Goal: Task Accomplishment & Management: Manage account settings

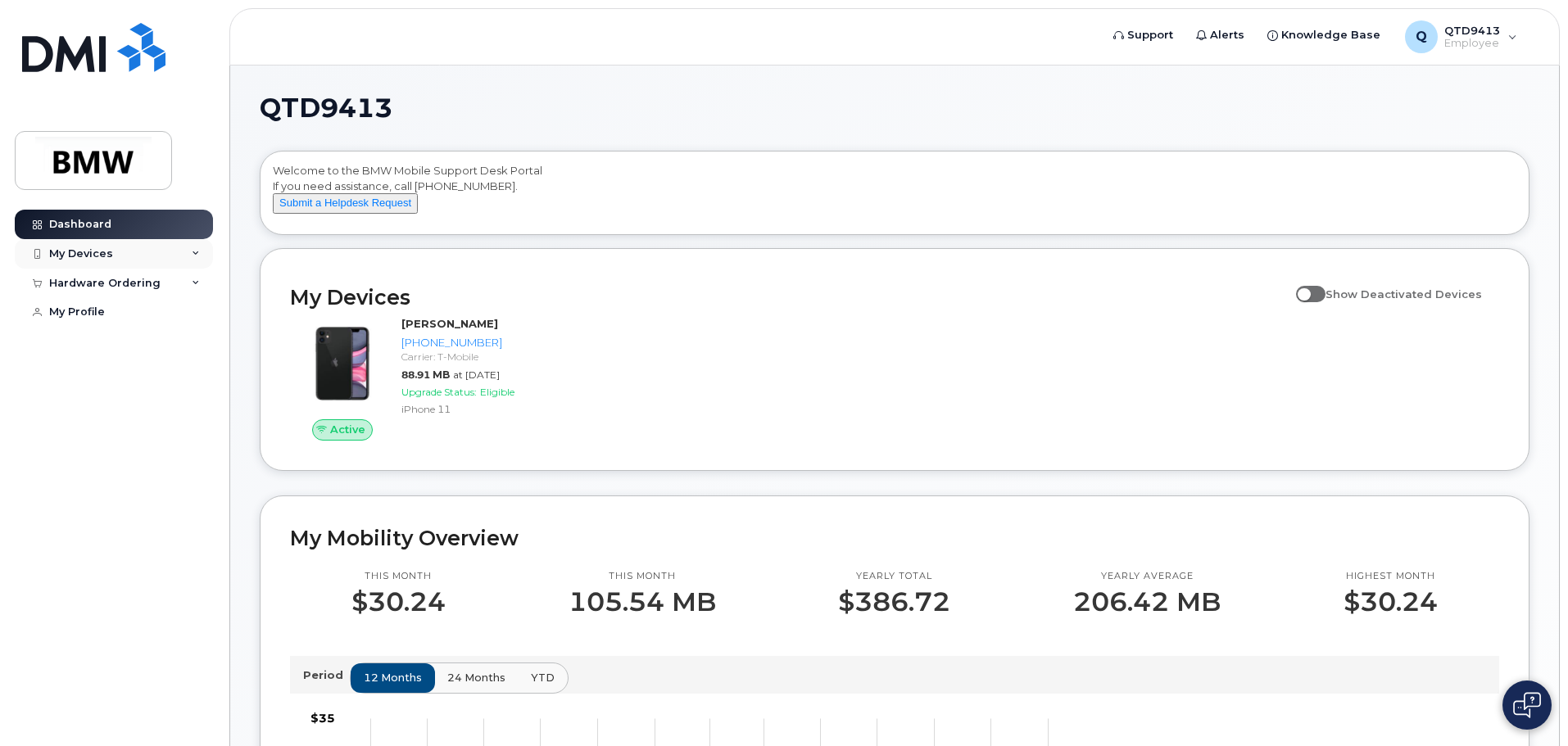
click at [150, 248] on div "My Devices" at bounding box center [114, 254] width 199 height 30
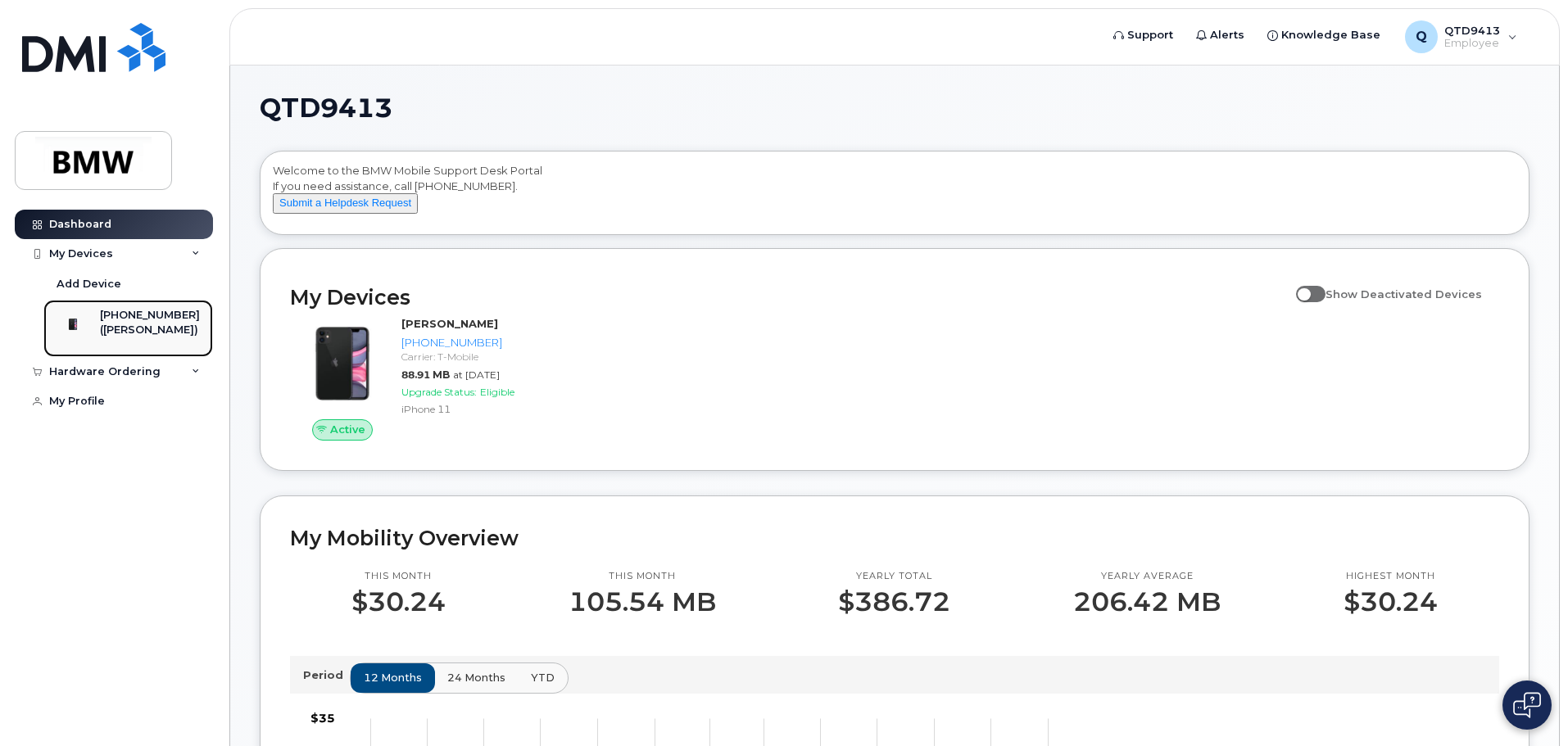
click at [149, 310] on div "[PHONE_NUMBER]" at bounding box center [149, 315] width 100 height 15
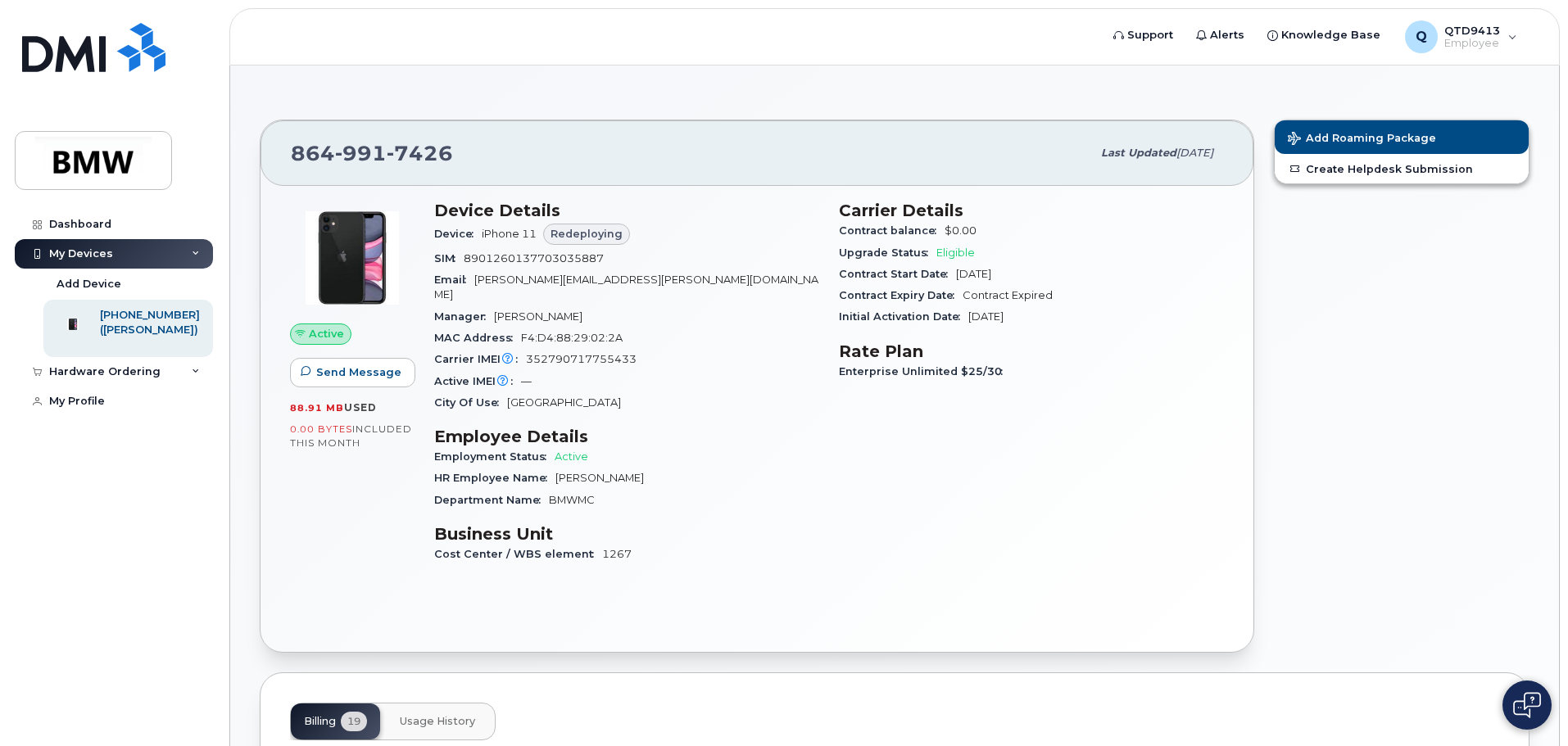
click at [592, 236] on span "Redeploying" at bounding box center [586, 234] width 72 height 16
drag, startPoint x: 621, startPoint y: 231, endPoint x: 451, endPoint y: 241, distance: 170.3
click at [451, 241] on div "Device iPhone 11 Redeploying" at bounding box center [626, 234] width 385 height 28
click at [964, 430] on div "Carrier Details Contract balance $0.00 Upgrade Status Eligible Contract Start D…" at bounding box center [1031, 389] width 404 height 397
click at [87, 225] on div "Dashboard" at bounding box center [80, 223] width 62 height 13
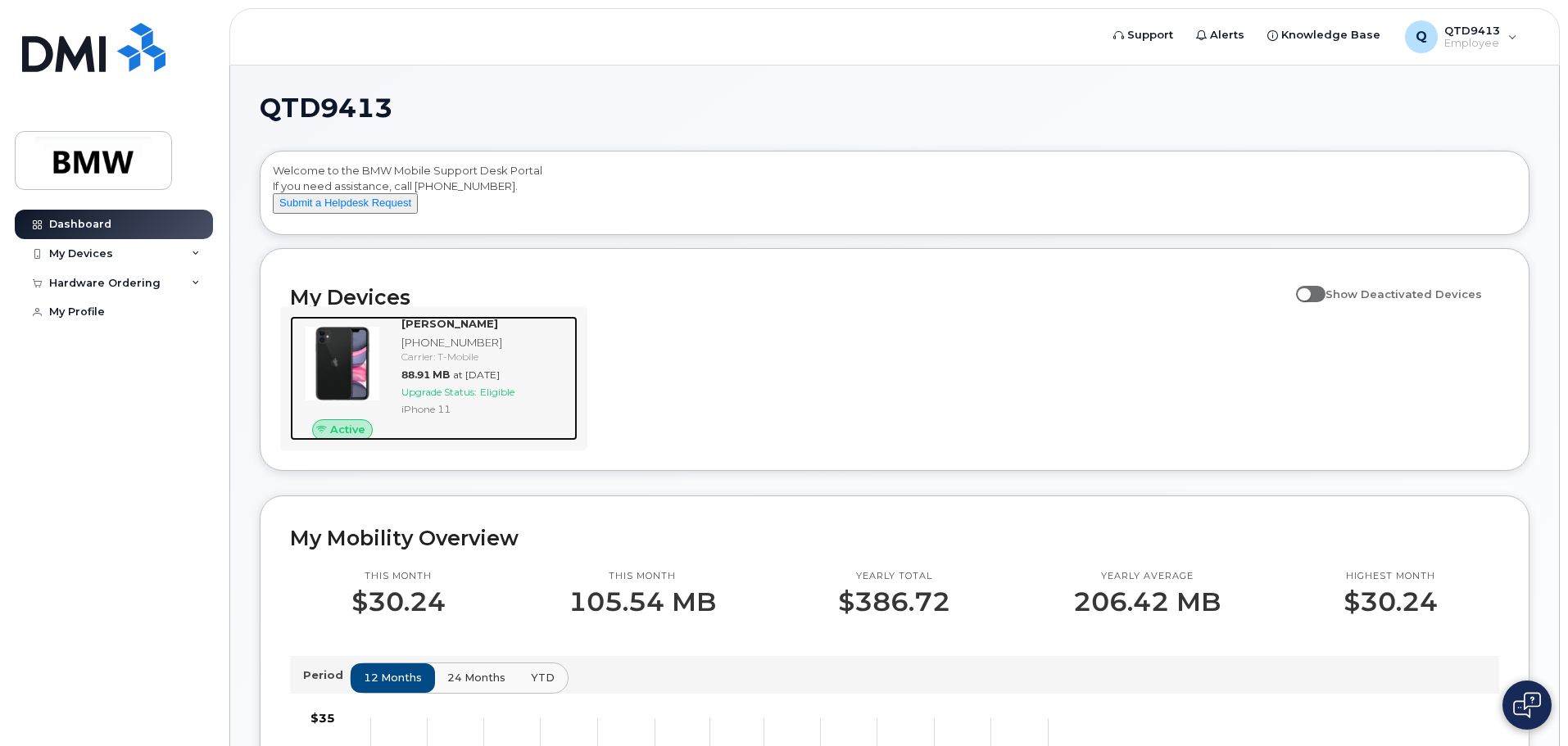
click at [348, 400] on img at bounding box center [343, 364] width 79 height 79
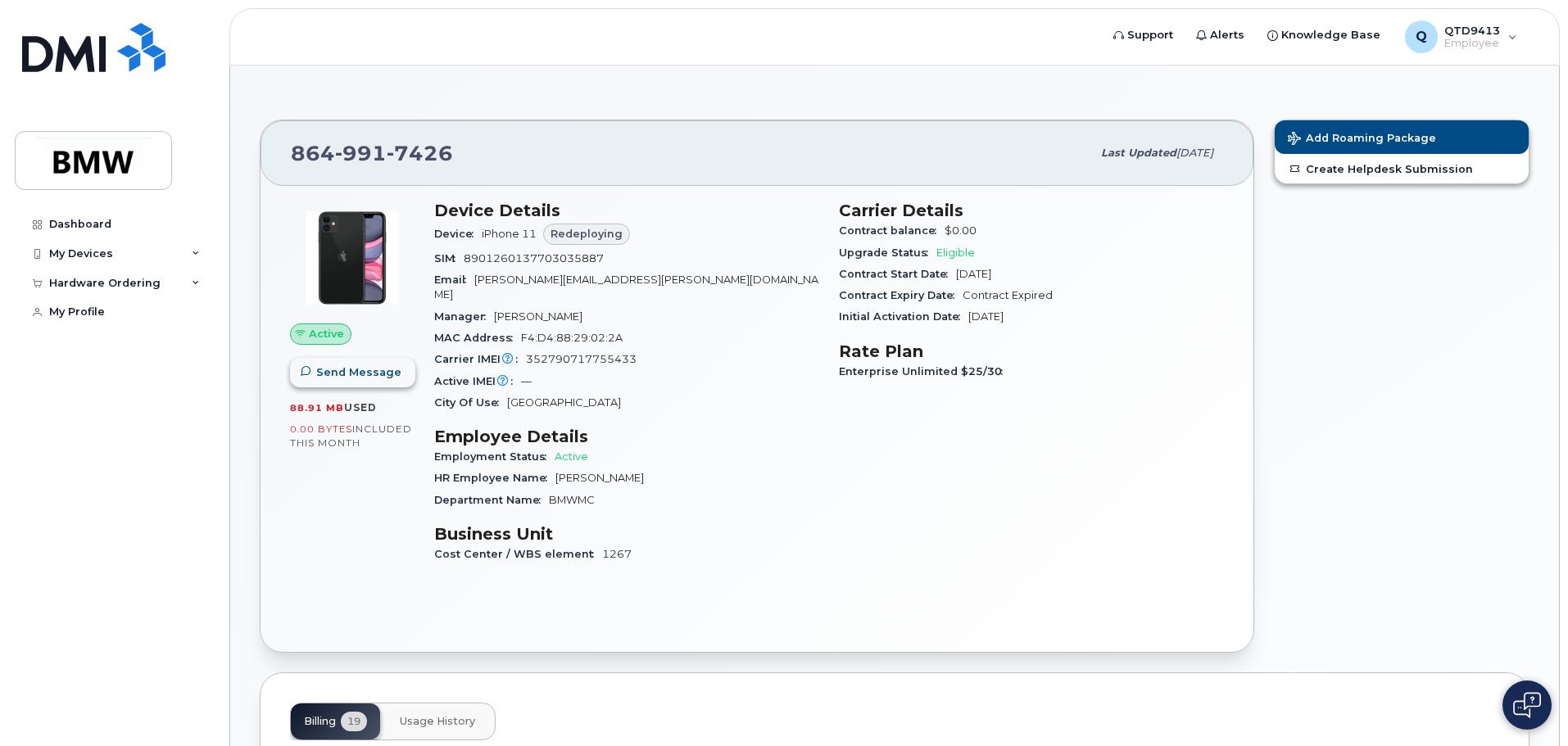
click at [355, 374] on span "Send Message" at bounding box center [359, 373] width 85 height 16
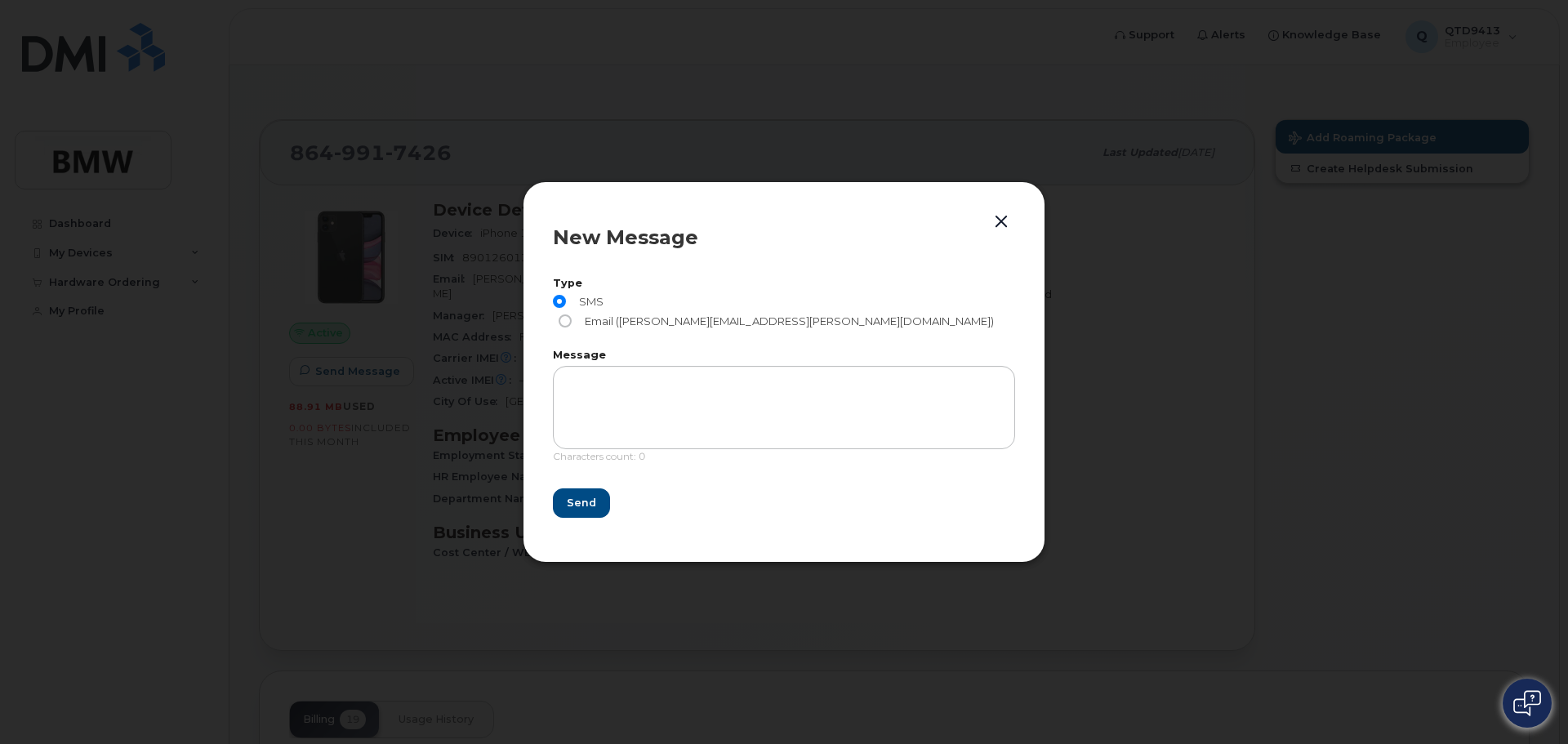
click at [996, 227] on button "button" at bounding box center [1000, 222] width 25 height 23
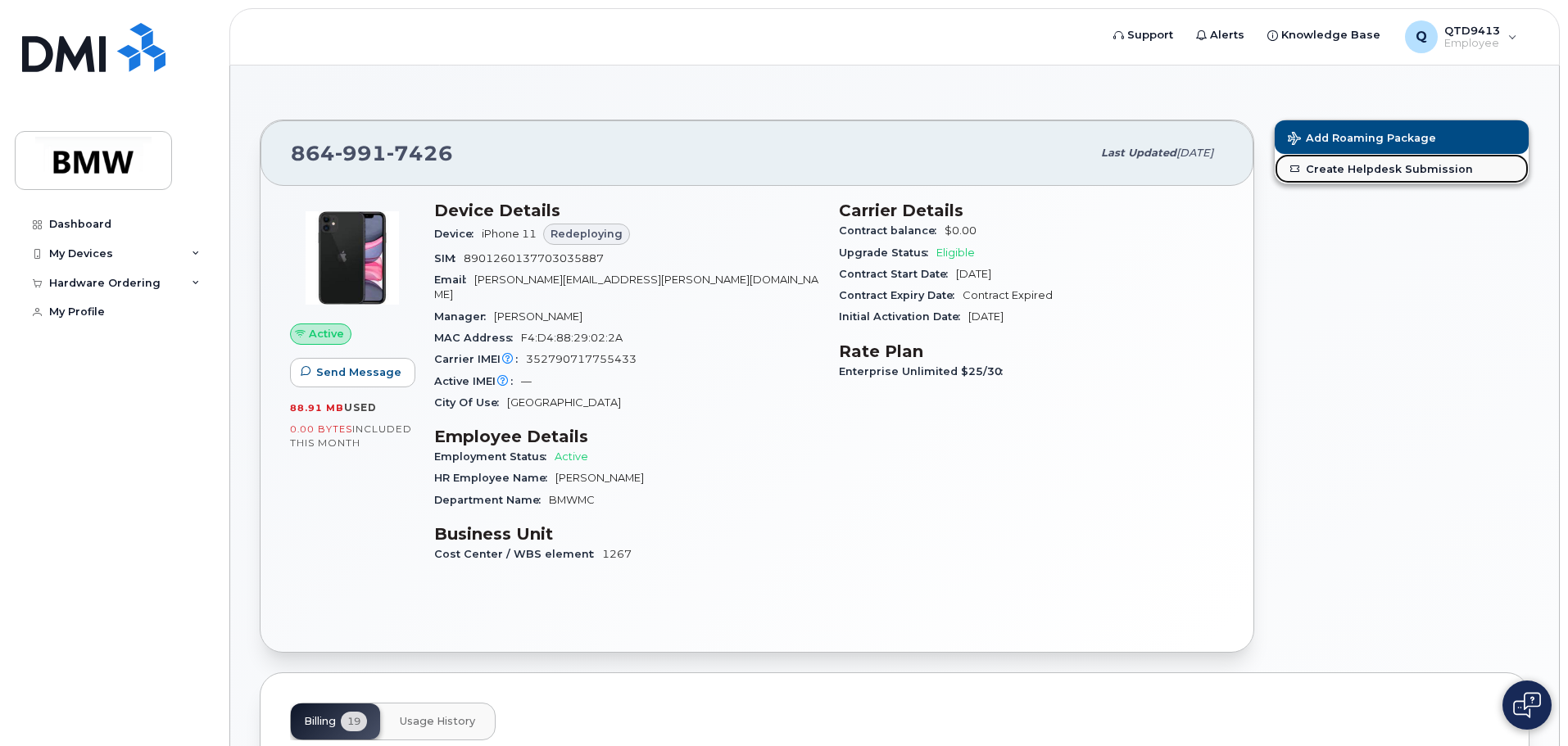
click at [1384, 166] on link "Create Helpdesk Submission" at bounding box center [1401, 169] width 254 height 30
